Goal: Navigation & Orientation: Find specific page/section

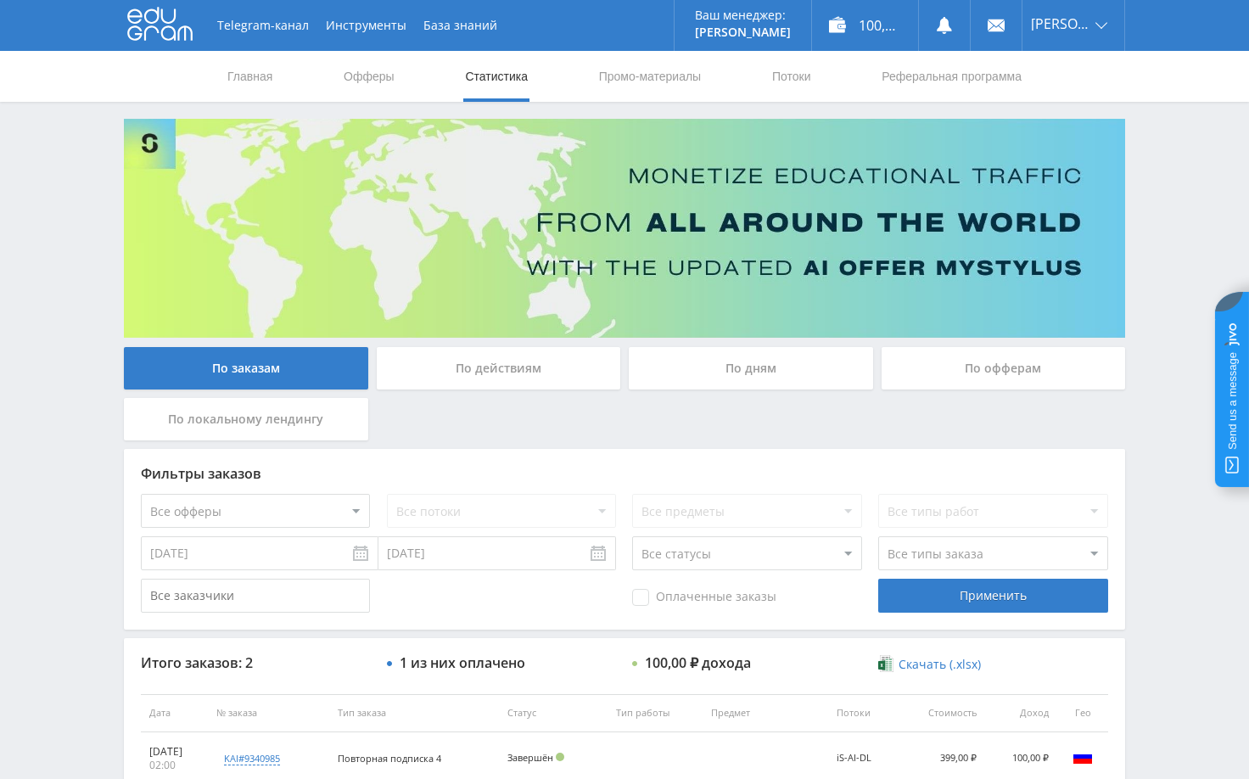
click at [1170, 262] on div "Telegram-канал Инструменты База знаний Ваш менеджер: [PERSON_NAME] Online @edug…" at bounding box center [624, 481] width 1249 height 963
drag, startPoint x: 1180, startPoint y: 200, endPoint x: 1063, endPoint y: 2, distance: 230.1
click at [1180, 199] on div "Telegram-канал Инструменты База знаний Ваш менеджер: [PERSON_NAME] Online @edug…" at bounding box center [624, 481] width 1249 height 963
click at [1151, 240] on div "Telegram-канал Инструменты База знаний Ваш менеджер: [PERSON_NAME] Online @edug…" at bounding box center [624, 481] width 1249 height 963
click at [1145, 184] on div "Telegram-канал Инструменты База знаний Ваш менеджер: [PERSON_NAME] Online @edug…" at bounding box center [624, 481] width 1249 height 963
